Goal: Transaction & Acquisition: Purchase product/service

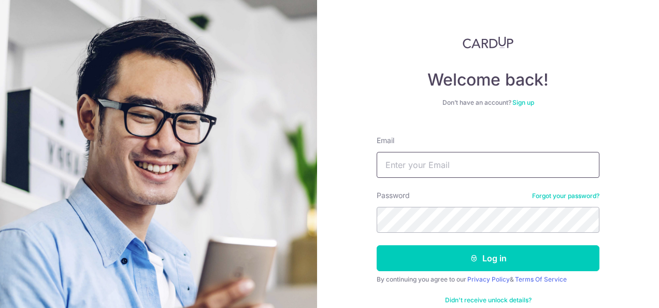
click at [414, 163] on input "Email" at bounding box center [488, 165] width 223 height 26
type input "[EMAIL_ADDRESS][DOMAIN_NAME]"
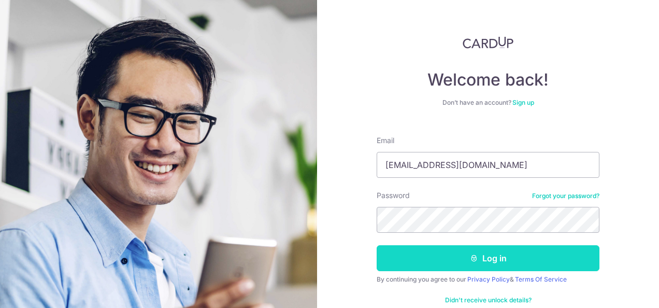
click at [492, 258] on button "Log in" at bounding box center [488, 258] width 223 height 26
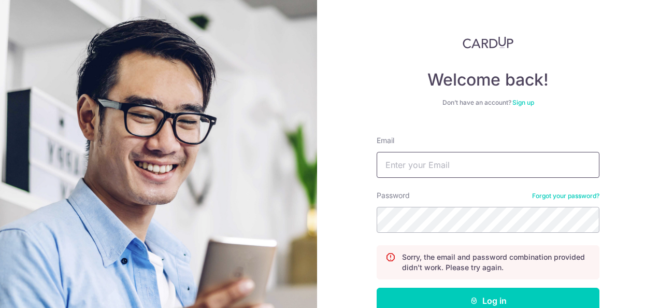
click at [425, 162] on input "Email" at bounding box center [488, 165] width 223 height 26
type input "owanting10@gmail.com"
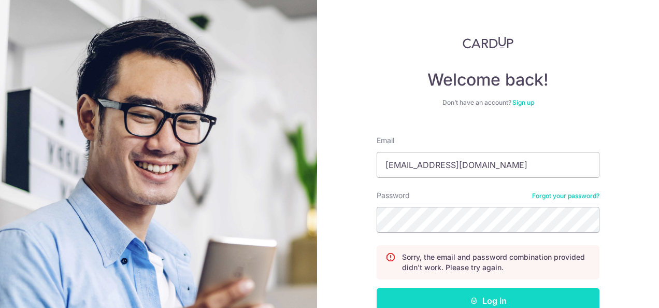
click at [495, 298] on button "Log in" at bounding box center [488, 301] width 223 height 26
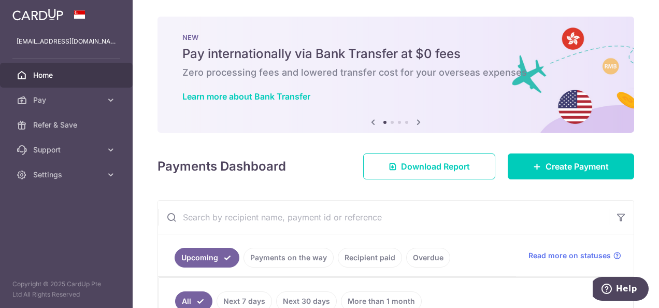
scroll to position [52, 0]
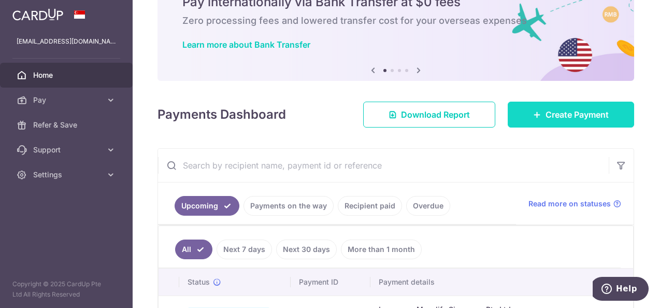
click at [546, 114] on span "Create Payment" at bounding box center [577, 114] width 63 height 12
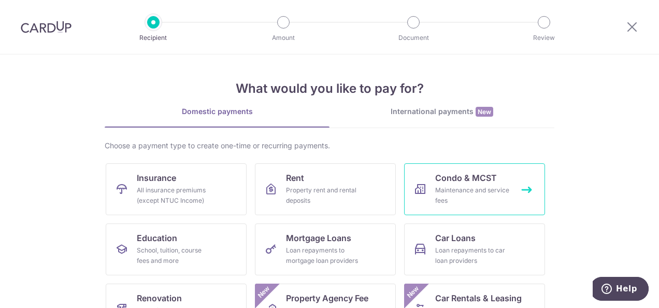
click at [460, 187] on div "Maintenance and service fees" at bounding box center [472, 195] width 75 height 21
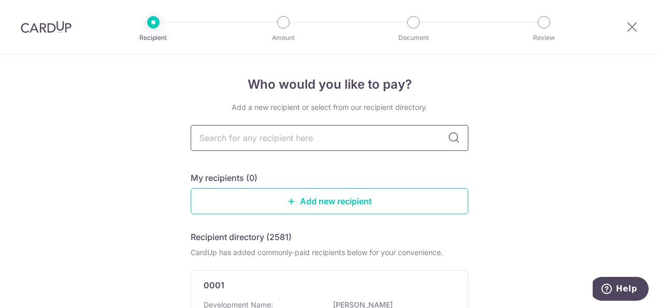
click at [277, 137] on input "text" at bounding box center [330, 138] width 278 height 26
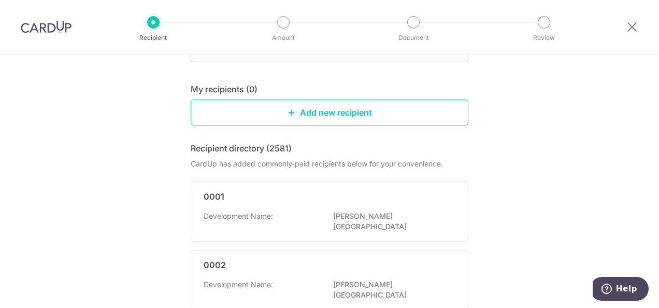
scroll to position [104, 0]
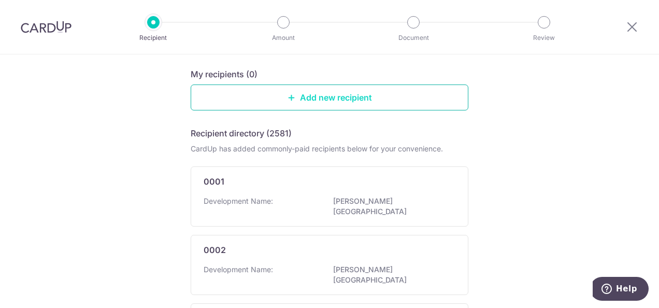
click at [331, 96] on link "Add new recipient" at bounding box center [330, 97] width 278 height 26
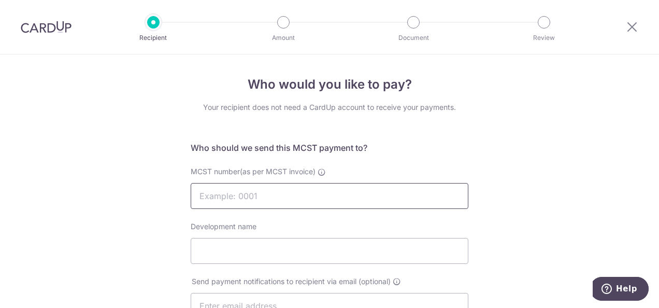
click at [269, 194] on input "MCST number(as per MCST invoice)" at bounding box center [330, 196] width 278 height 26
type input "4867"
click at [196, 250] on input "Development name" at bounding box center [330, 251] width 278 height 26
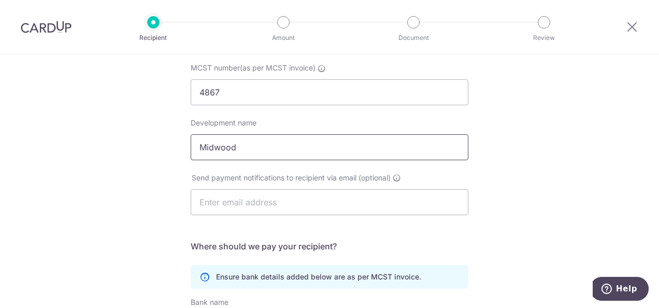
scroll to position [155, 0]
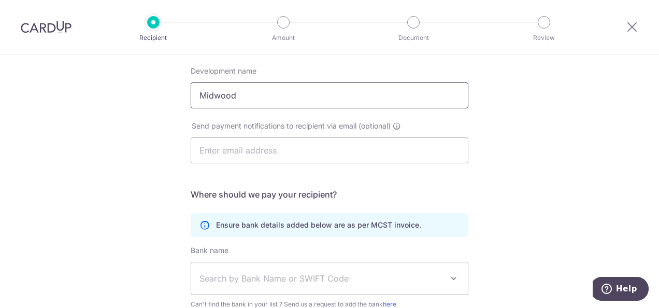
type input "Midwood"
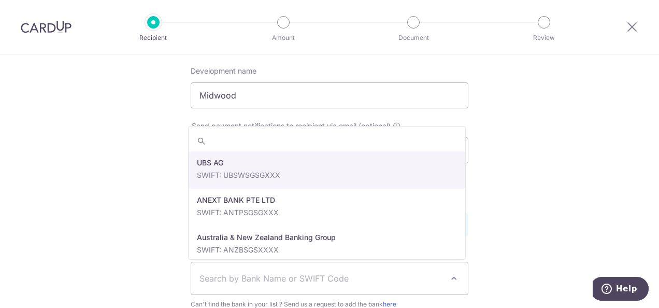
click at [219, 272] on span "Search by Bank Name or SWIFT Code" at bounding box center [321, 278] width 244 height 12
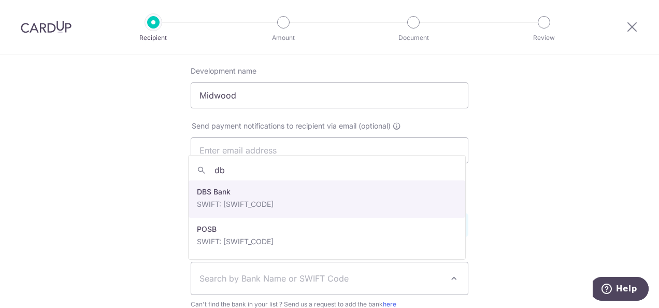
type input "db"
select select "6"
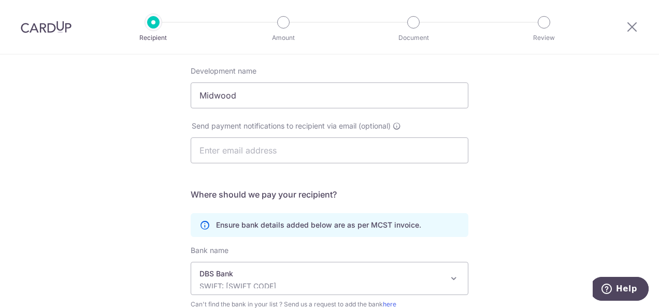
scroll to position [259, 0]
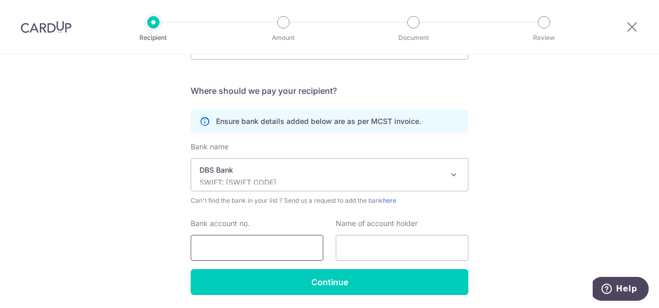
click at [219, 250] on input "Bank account no." at bounding box center [257, 248] width 133 height 26
type input "0721135078"
click at [371, 241] on input "text" at bounding box center [402, 248] width 133 height 26
click at [382, 247] on input "Wan Ting_08-01" at bounding box center [402, 248] width 133 height 26
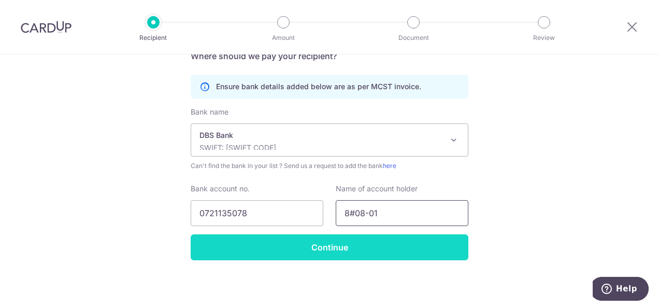
type input "8#08-01"
click at [319, 250] on input "Continue" at bounding box center [330, 247] width 278 height 26
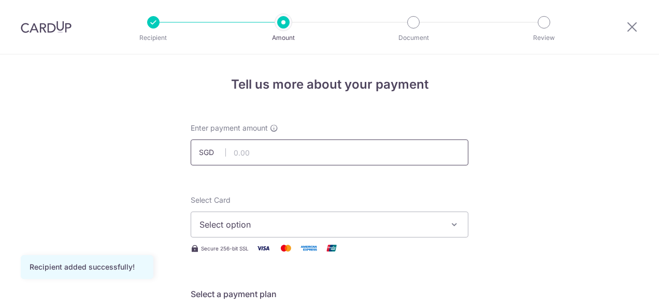
click at [269, 153] on input "text" at bounding box center [330, 152] width 278 height 26
type input "855.11"
click at [248, 225] on span "Select option" at bounding box center [319, 224] width 241 height 12
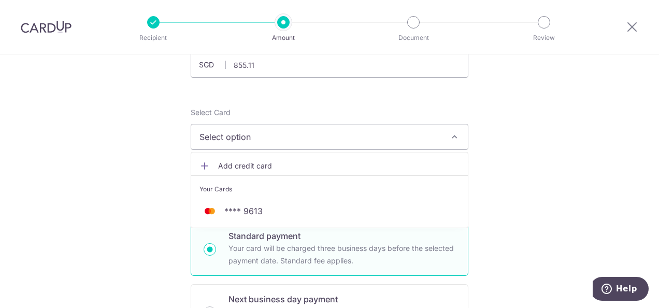
scroll to position [104, 0]
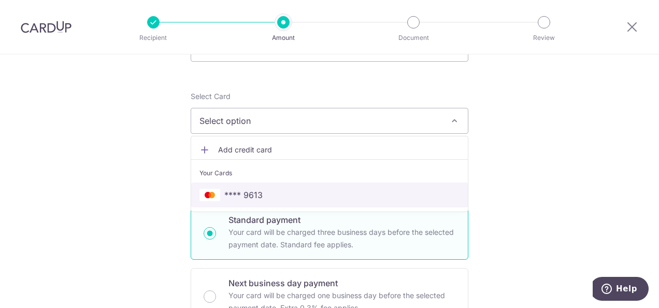
click at [246, 190] on span "**** 9613" at bounding box center [243, 195] width 38 height 12
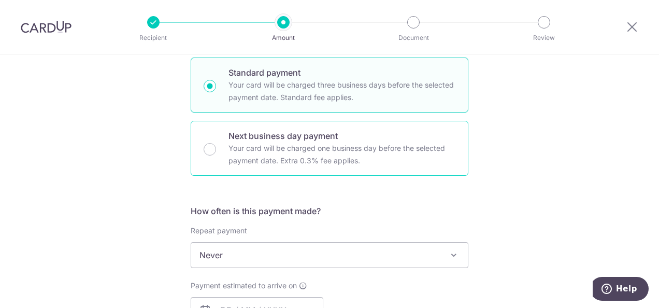
scroll to position [259, 0]
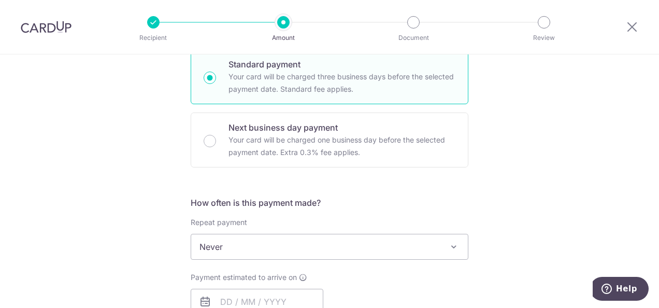
click at [255, 244] on span "Never" at bounding box center [329, 246] width 277 height 25
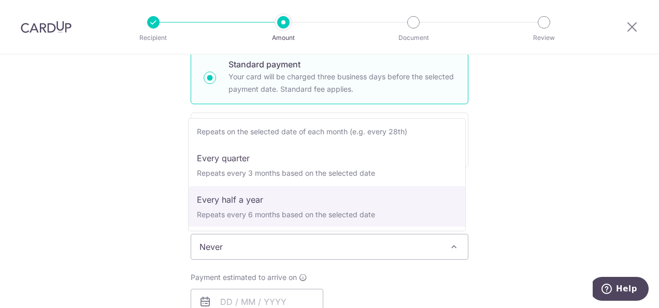
scroll to position [104, 0]
click at [536, 174] on div "Tell us more about your payment Enter payment amount SGD 855.11 855.11 Recipien…" at bounding box center [329, 263] width 659 height 937
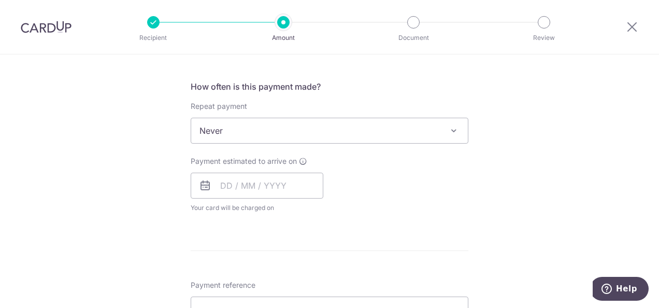
scroll to position [311, 0]
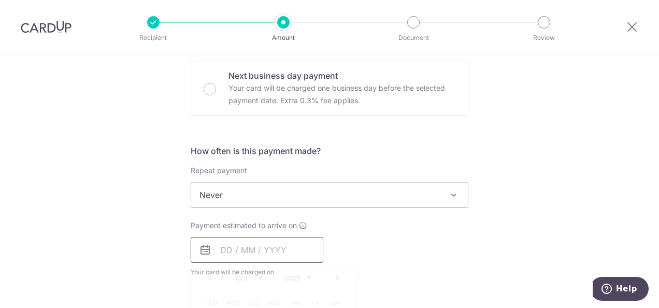
click at [251, 251] on input "text" at bounding box center [257, 250] width 133 height 26
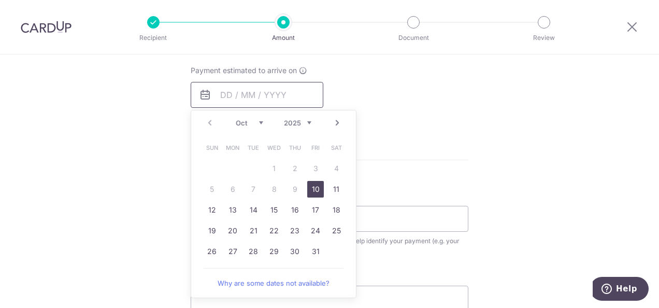
scroll to position [466, 0]
drag, startPoint x: 314, startPoint y: 187, endPoint x: 377, endPoint y: 164, distance: 67.0
click at [314, 187] on link "10" at bounding box center [315, 188] width 17 height 17
type input "10/10/2025"
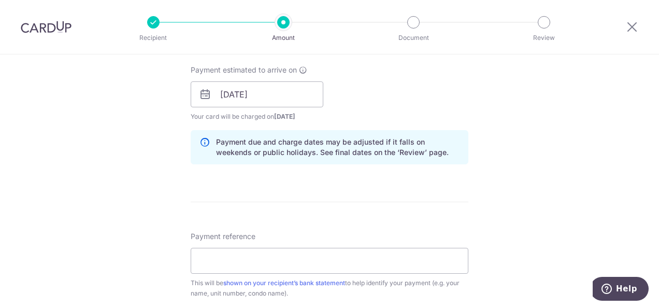
scroll to position [363, 0]
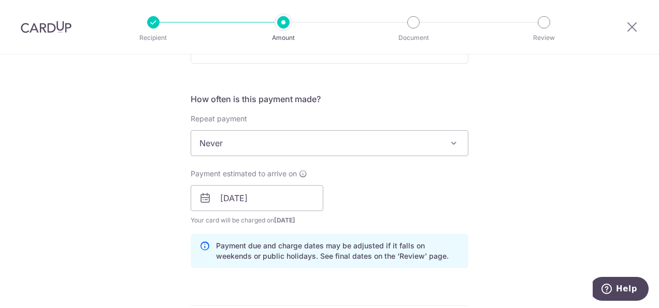
click at [282, 22] on div at bounding box center [283, 22] width 12 height 12
click at [153, 20] on div at bounding box center [153, 22] width 12 height 12
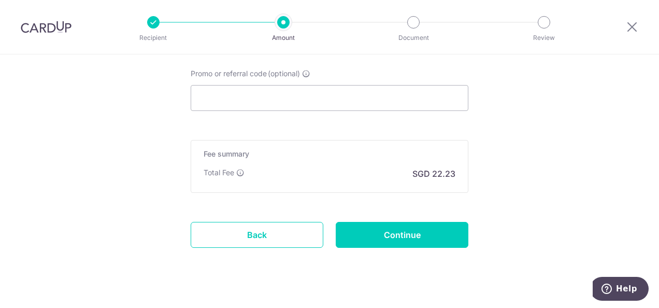
scroll to position [724, 0]
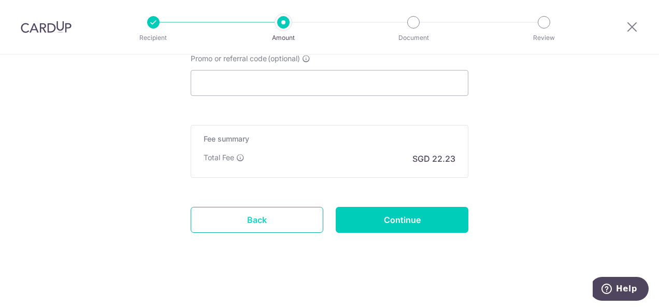
click at [247, 222] on link "Back" at bounding box center [257, 220] width 133 height 26
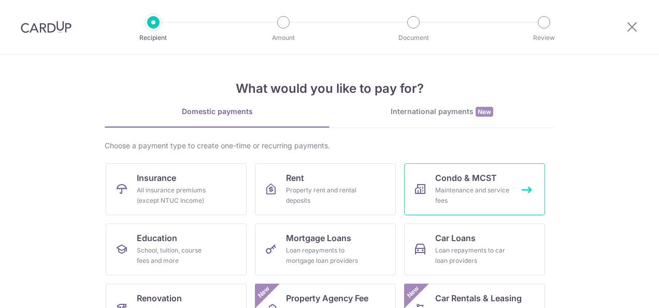
click at [467, 187] on div "Maintenance and service fees" at bounding box center [472, 195] width 75 height 21
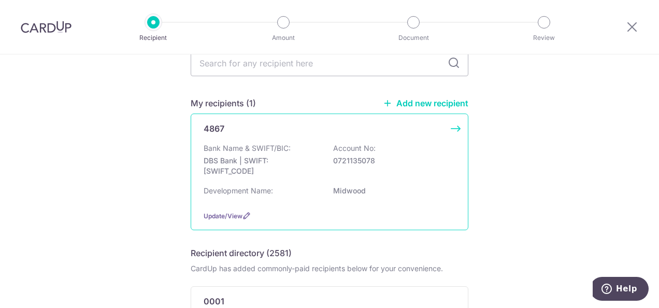
scroll to position [104, 0]
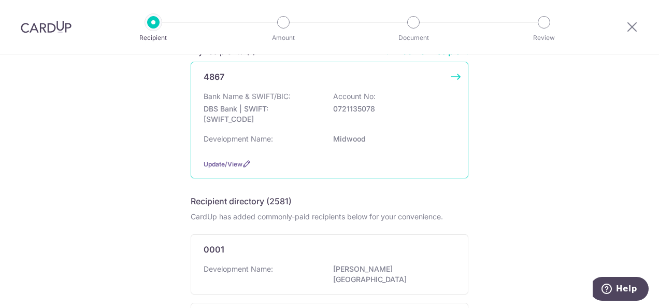
click at [226, 96] on p "Bank Name & SWIFT/BIC:" at bounding box center [247, 96] width 87 height 10
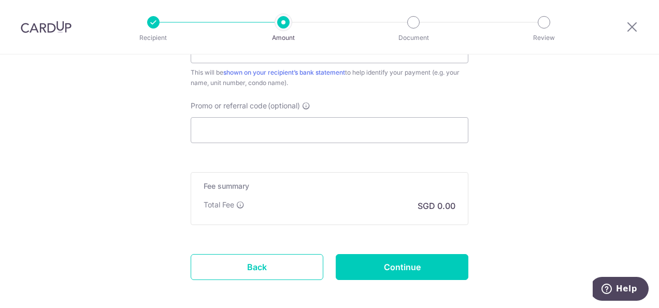
scroll to position [682, 0]
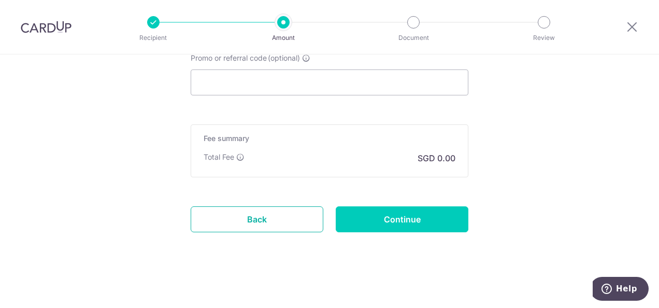
click at [248, 216] on link "Back" at bounding box center [257, 219] width 133 height 26
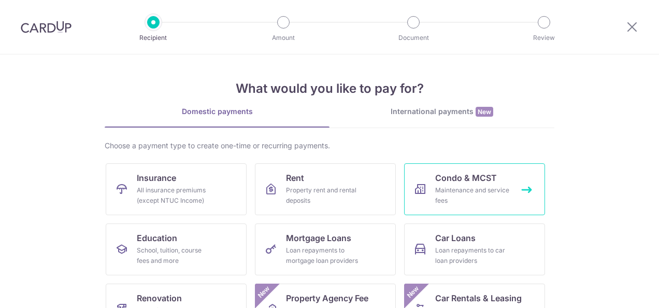
click at [459, 179] on span "Condo & MCST" at bounding box center [466, 177] width 62 height 12
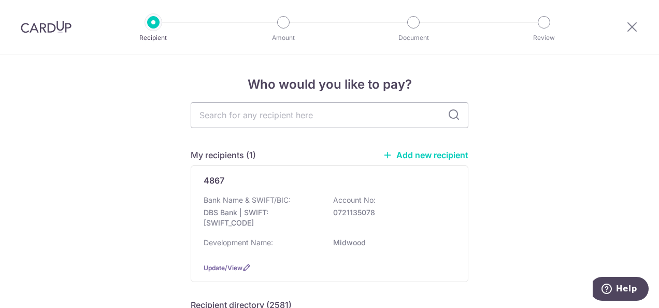
click at [420, 150] on link "Add new recipient" at bounding box center [425, 155] width 85 height 10
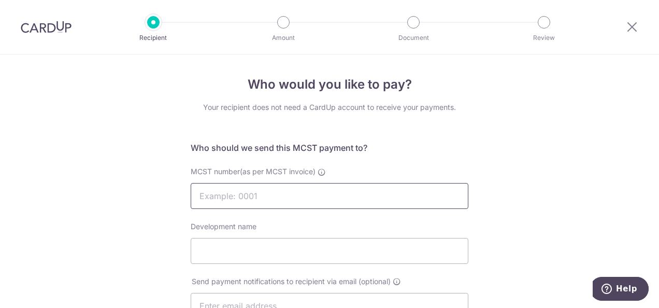
click at [251, 197] on input "MCST number(as per MCST invoice)" at bounding box center [330, 196] width 278 height 26
type input "4867"
type input "Midwood"
type input "0721135078"
type input "8#08-01"
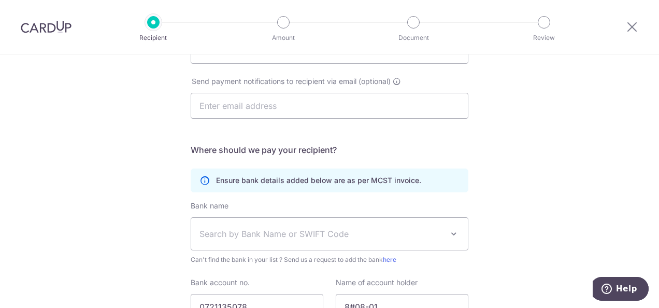
scroll to position [96, 0]
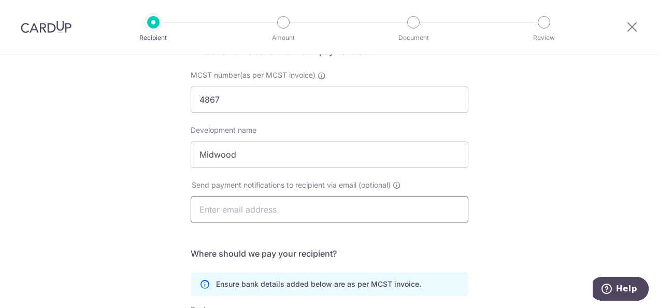
click at [292, 216] on input "text" at bounding box center [330, 209] width 278 height 26
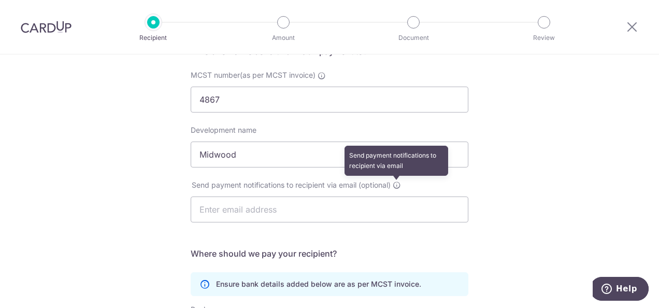
click at [396, 182] on icon at bounding box center [397, 185] width 8 height 8
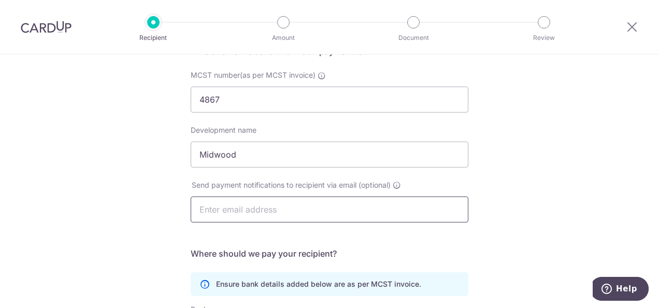
click at [289, 212] on input "text" at bounding box center [330, 209] width 278 height 26
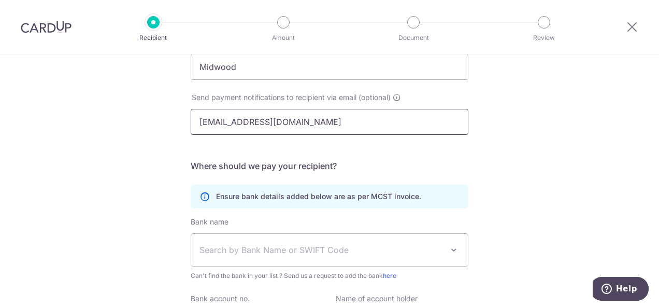
scroll to position [200, 0]
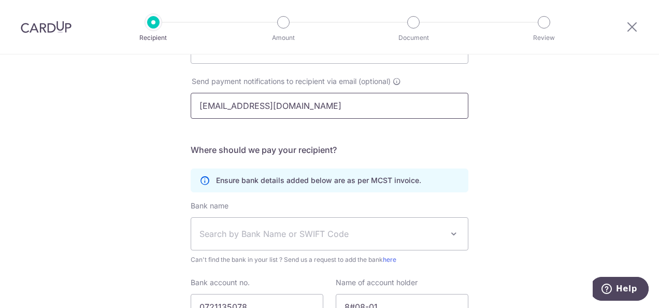
type input "[EMAIL_ADDRESS][DOMAIN_NAME]"
click at [259, 237] on span "Search by Bank Name or SWIFT Code" at bounding box center [321, 233] width 244 height 12
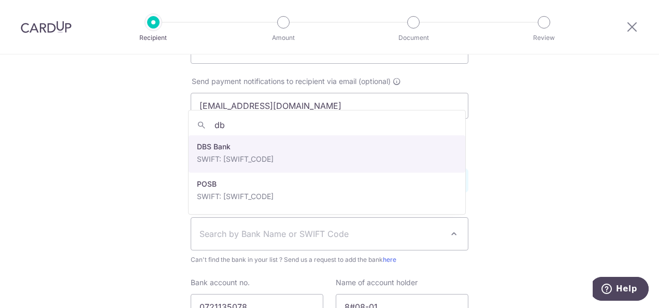
type input "db"
select select "6"
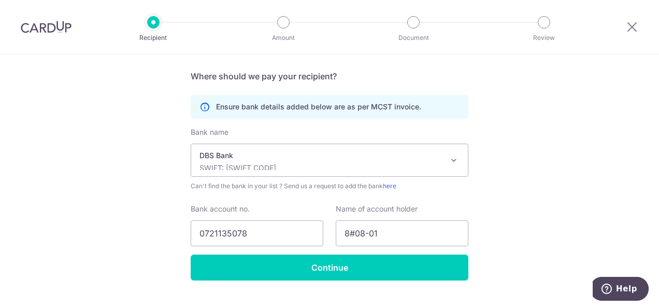
scroll to position [294, 0]
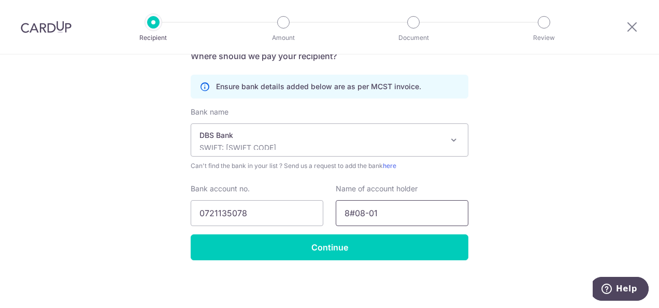
click at [382, 211] on input "8#08-01" at bounding box center [402, 213] width 133 height 26
drag, startPoint x: 390, startPoint y: 213, endPoint x: 299, endPoint y: 211, distance: 91.2
click at [299, 211] on div "Bank account no. 0721135078 Name of account holder 8#08-01" at bounding box center [329, 204] width 290 height 42
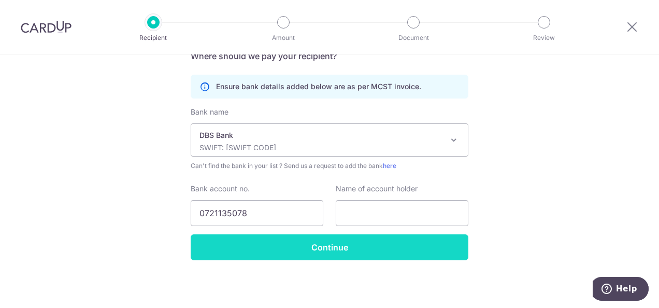
click at [327, 248] on input "Continue" at bounding box center [330, 247] width 278 height 26
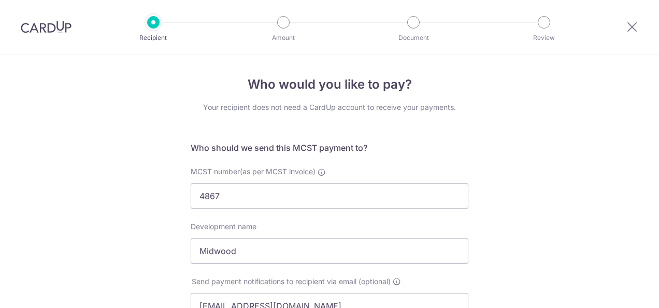
scroll to position [319, 0]
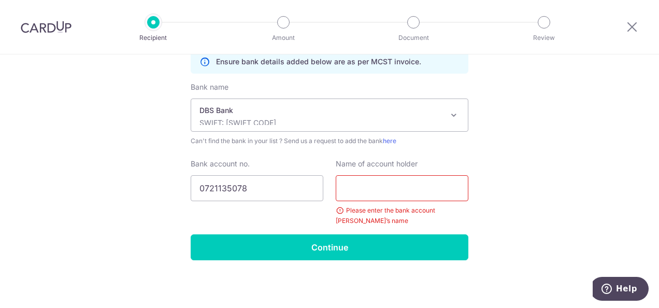
click at [387, 186] on input "text" at bounding box center [402, 188] width 133 height 26
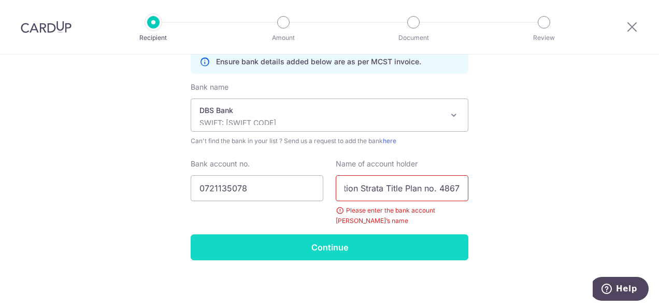
type input "The Management Corporation Strata Title Plan no. 4867"
click at [335, 249] on input "Continue" at bounding box center [330, 247] width 278 height 26
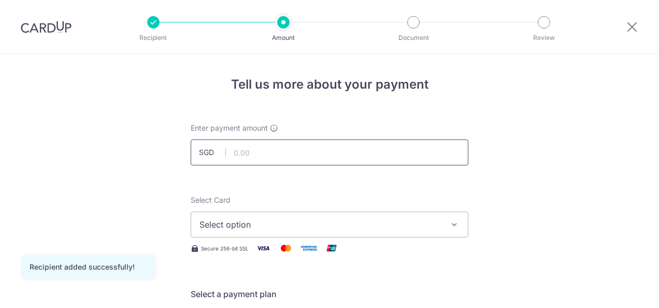
click at [252, 153] on input "text" at bounding box center [330, 152] width 278 height 26
type input "855.11"
click at [225, 218] on span "Select option" at bounding box center [319, 224] width 241 height 12
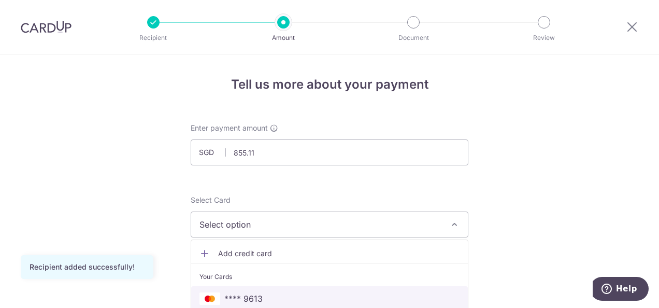
click at [253, 289] on link "**** 9613" at bounding box center [329, 298] width 277 height 25
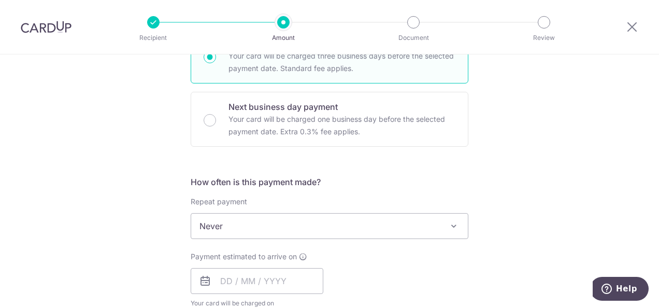
scroll to position [363, 0]
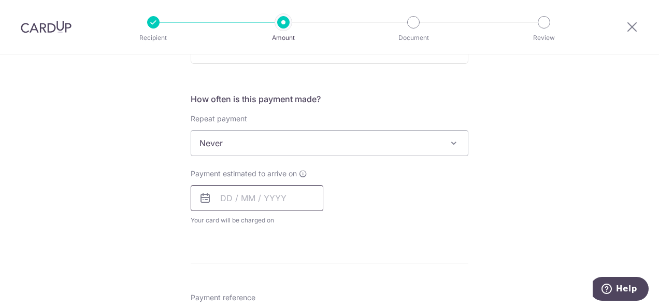
click at [253, 201] on input "text" at bounding box center [257, 198] width 133 height 26
click at [314, 292] on link "10" at bounding box center [315, 292] width 17 height 17
type input "[DATE]"
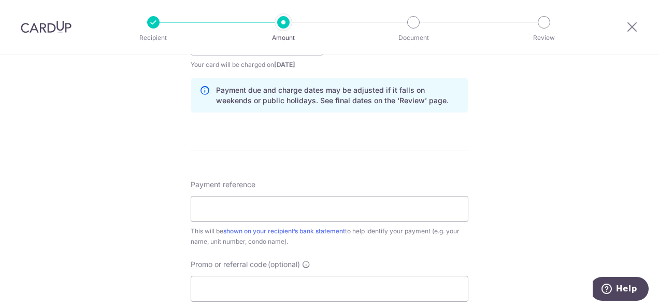
scroll to position [570, 0]
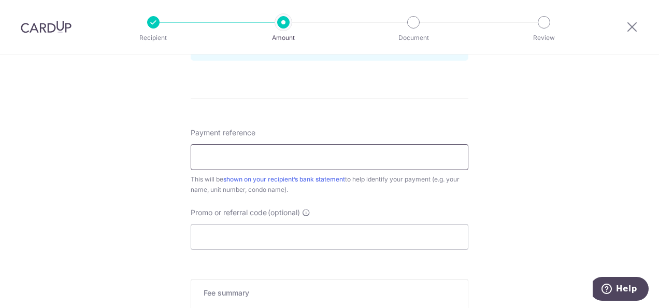
click at [214, 156] on input "Payment reference" at bounding box center [330, 157] width 278 height 26
click at [195, 156] on input "8#08-01_Wan Ting" at bounding box center [330, 157] width 278 height 26
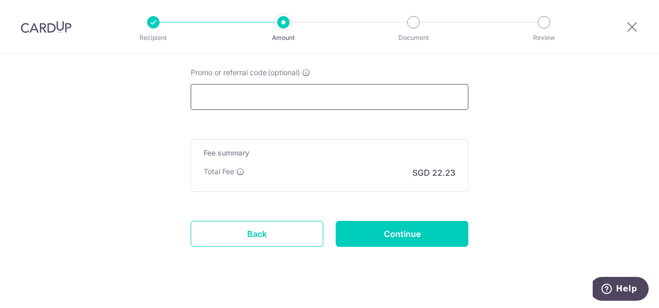
scroll to position [724, 0]
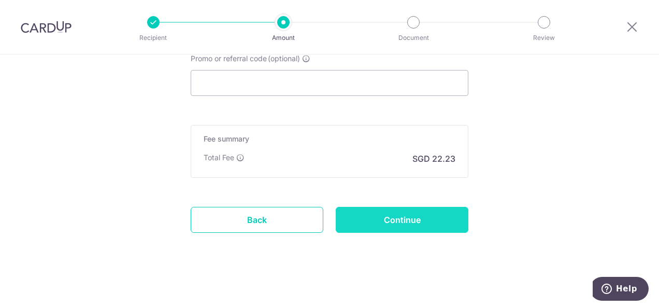
type input "Blk8#08-01_Wan Ting"
click at [375, 218] on input "Continue" at bounding box center [402, 220] width 133 height 26
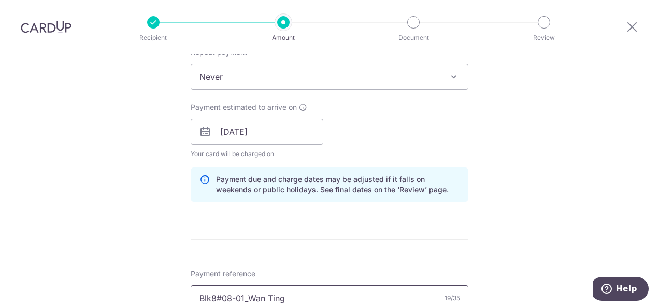
scroll to position [533, 0]
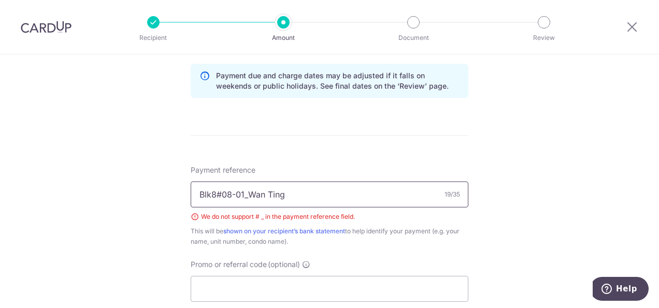
click at [219, 192] on input "Blk8#08-01_Wan Ting" at bounding box center [330, 194] width 278 height 26
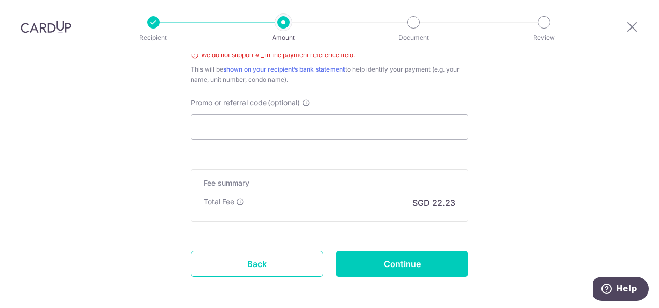
scroll to position [738, 0]
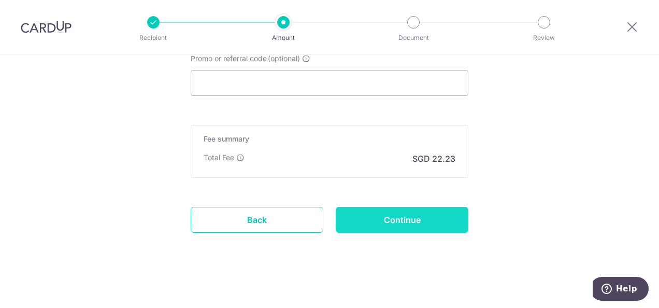
type input "Blk8_Unit08-01_Wan Ting"
click at [388, 215] on input "Continue" at bounding box center [402, 220] width 133 height 26
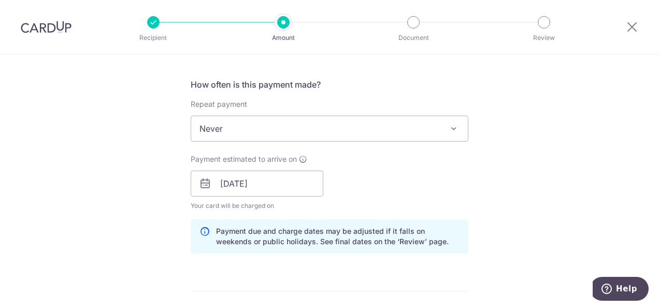
scroll to position [584, 0]
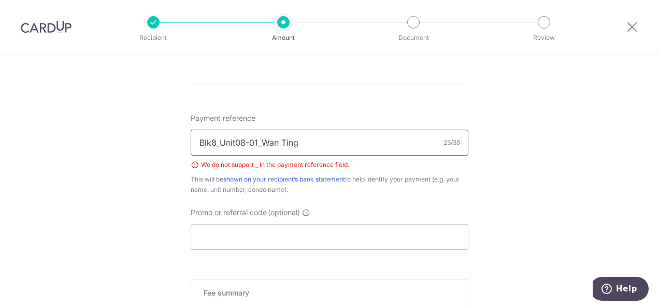
click at [220, 140] on input "Blk8_Unit08-01_Wan Ting" at bounding box center [330, 143] width 278 height 26
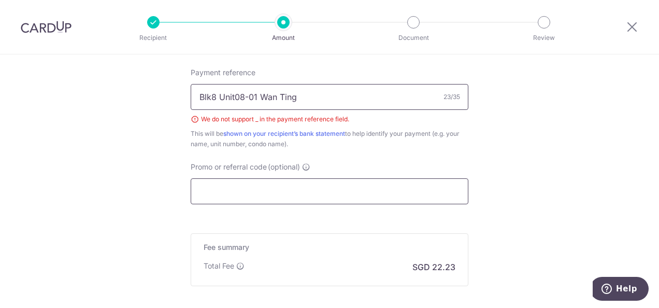
scroll to position [688, 0]
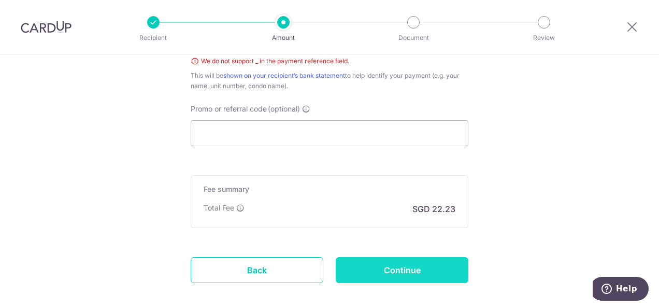
type input "Blk8 Unit08-01 Wan Ting"
click at [414, 270] on input "Continue" at bounding box center [402, 270] width 133 height 26
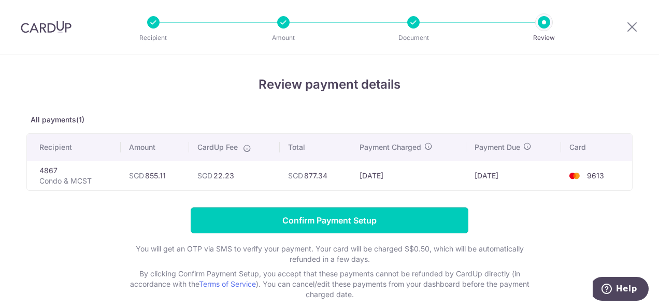
click at [337, 220] on input "Confirm Payment Setup" at bounding box center [330, 220] width 278 height 26
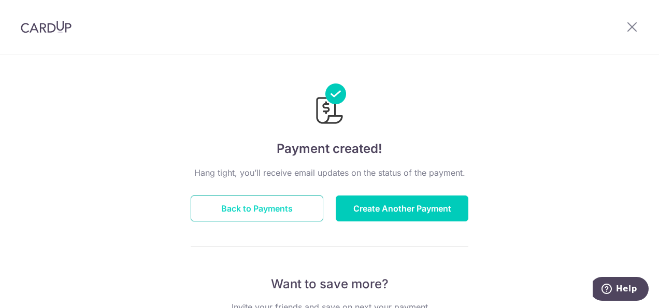
click at [260, 209] on button "Back to Payments" at bounding box center [257, 208] width 133 height 26
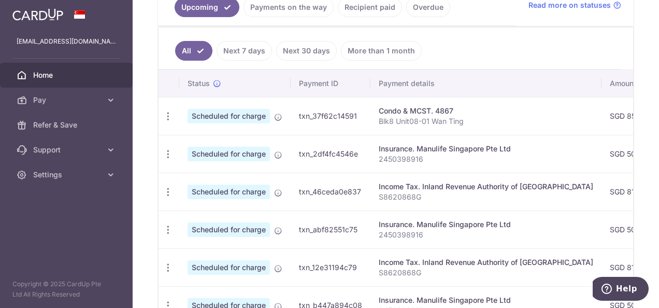
scroll to position [259, 0]
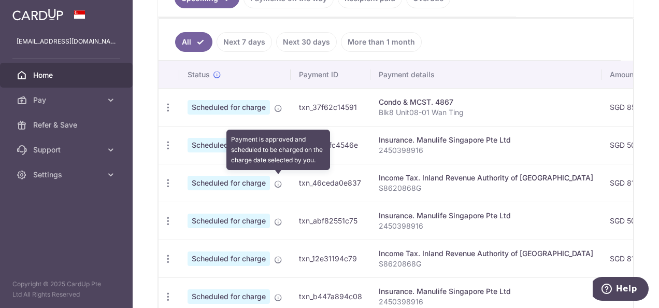
click at [279, 180] on icon at bounding box center [278, 184] width 8 height 8
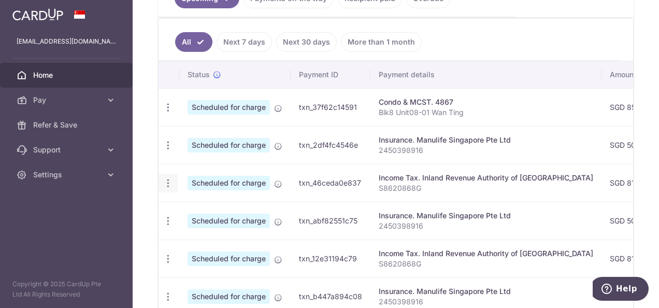
click at [169, 181] on icon "button" at bounding box center [168, 183] width 11 height 11
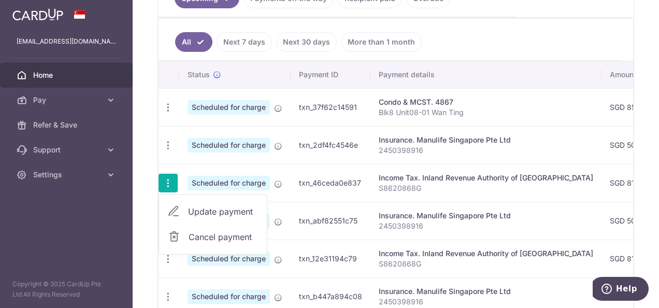
click at [498, 173] on div "Income Tax. Inland Revenue Authority of Singapore" at bounding box center [486, 178] width 214 height 10
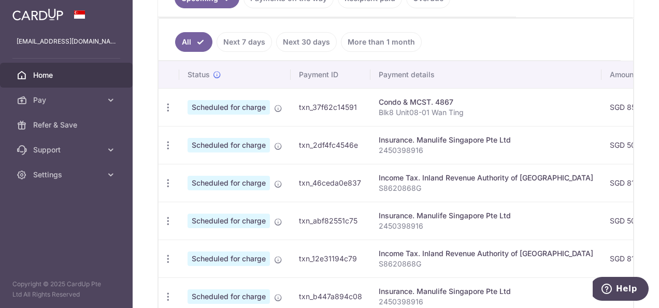
click at [550, 177] on div "Income Tax. Inland Revenue Authority of Singapore" at bounding box center [486, 178] width 214 height 10
click at [233, 179] on span "Scheduled for charge" at bounding box center [229, 183] width 82 height 15
click at [232, 179] on span "Scheduled for charge" at bounding box center [229, 183] width 82 height 15
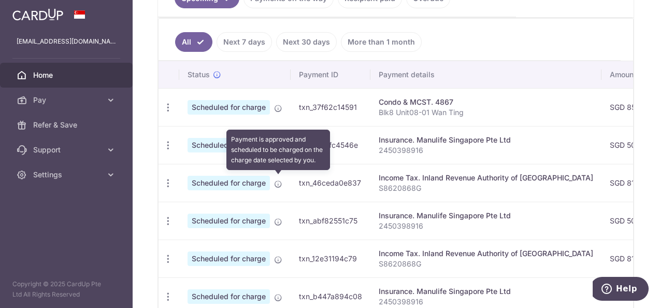
drag, startPoint x: 232, startPoint y: 179, endPoint x: 279, endPoint y: 180, distance: 46.7
click at [279, 180] on icon at bounding box center [278, 184] width 8 height 8
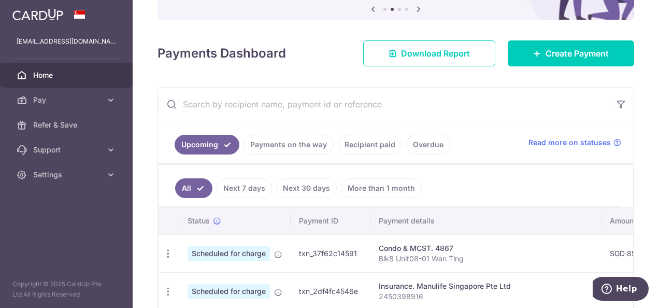
scroll to position [104, 0]
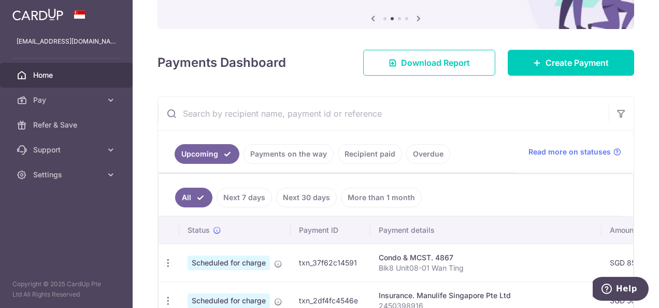
click at [304, 150] on link "Payments on the way" at bounding box center [289, 154] width 90 height 20
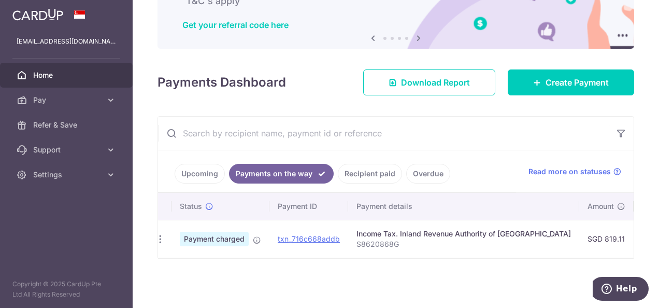
scroll to position [0, 0]
click at [167, 235] on icon "button" at bounding box center [167, 239] width 11 height 11
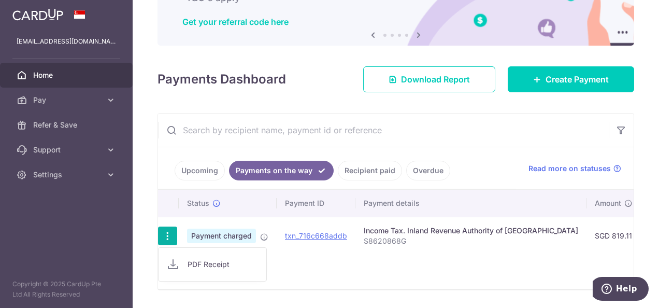
click at [421, 264] on div "Status Payment ID Payment details Amount CardUp fee Total amt. Charge date Due …" at bounding box center [396, 239] width 476 height 99
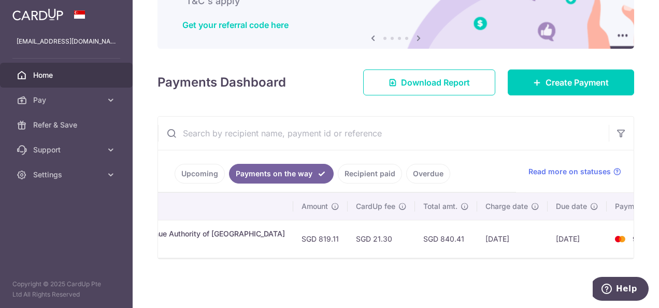
scroll to position [0, 308]
